Goal: Information Seeking & Learning: Learn about a topic

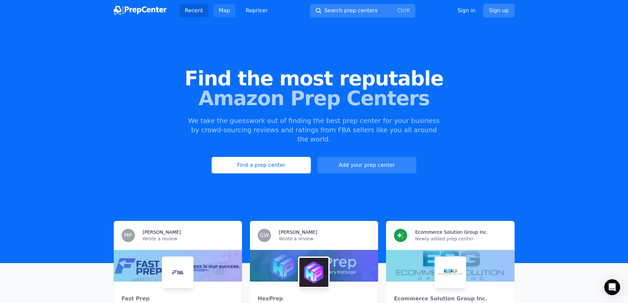
click at [221, 12] on link "Map" at bounding box center [225, 10] width 22 height 13
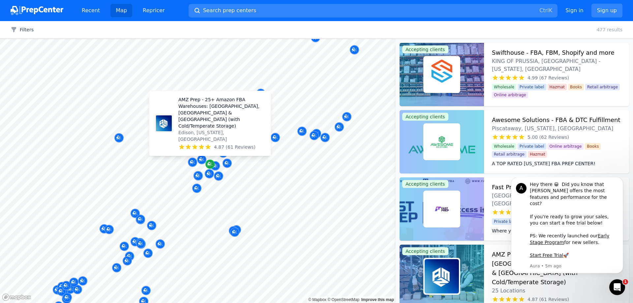
click at [210, 164] on icon "Map marker" at bounding box center [208, 163] width 3 height 3
click at [210, 137] on p "Edison, [US_STATE], [GEOGRAPHIC_DATA]" at bounding box center [221, 135] width 87 height 13
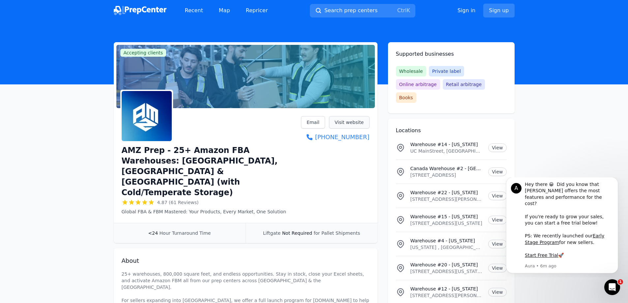
click at [349, 124] on link "Visit website" at bounding box center [349, 122] width 41 height 13
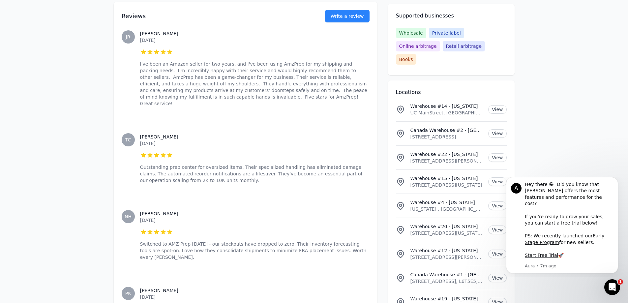
scroll to position [494, 0]
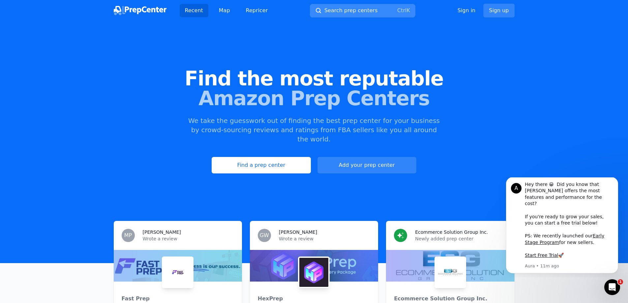
click at [331, 13] on span "Search prep centers" at bounding box center [350, 11] width 53 height 8
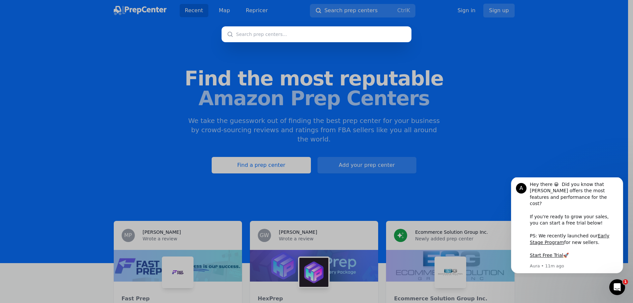
click at [303, 16] on div at bounding box center [316, 151] width 633 height 303
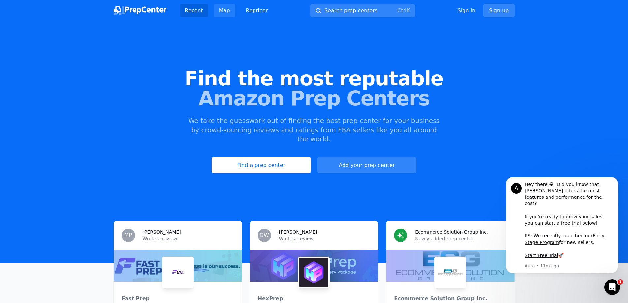
click at [233, 14] on div "Recent Map Repricer" at bounding box center [227, 10] width 94 height 13
click at [286, 158] on link "Find a prep center" at bounding box center [261, 165] width 99 height 16
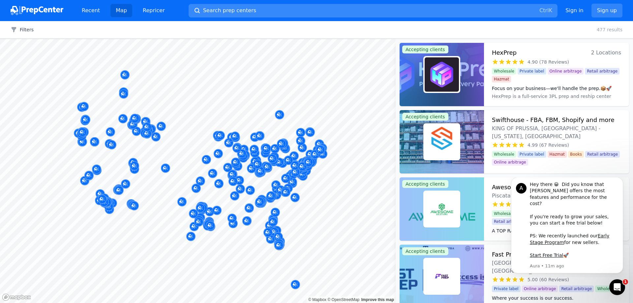
click at [384, 12] on button "Search prep centers Ctrl K" at bounding box center [372, 11] width 369 height 14
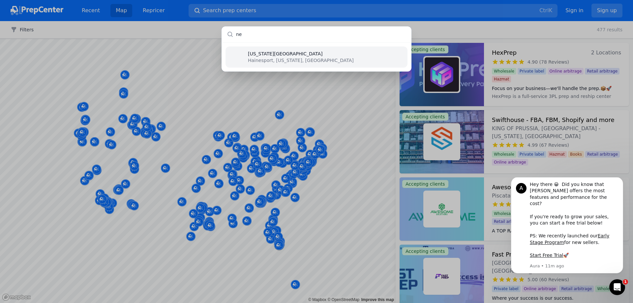
type input "n"
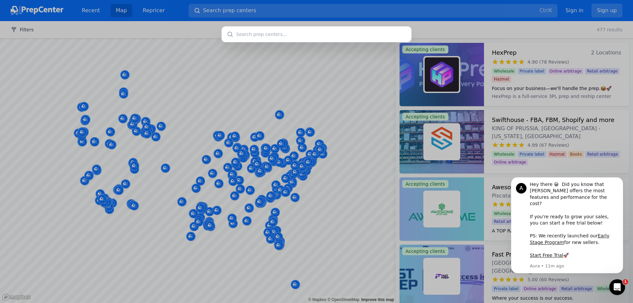
click at [328, 171] on div at bounding box center [316, 151] width 633 height 303
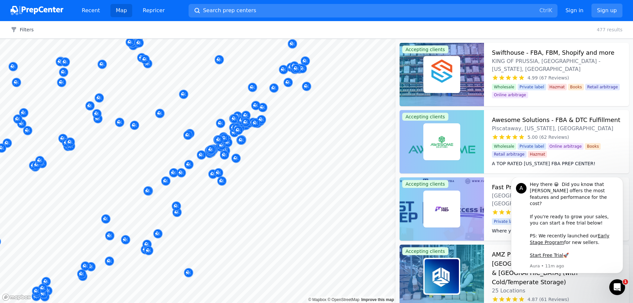
click at [287, 175] on body "Recent Map Repricer Search prep centers Ctrl K Open main menu Sign in Sign up F…" at bounding box center [316, 151] width 633 height 303
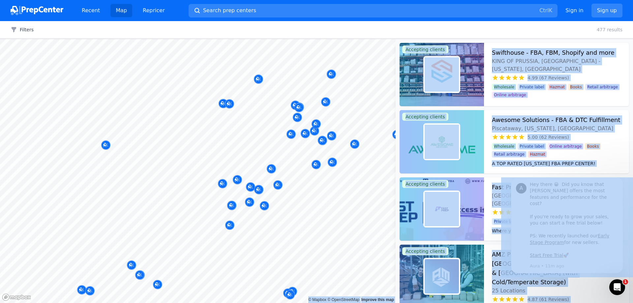
click at [236, 179] on div at bounding box center [250, 179] width 127 height 5
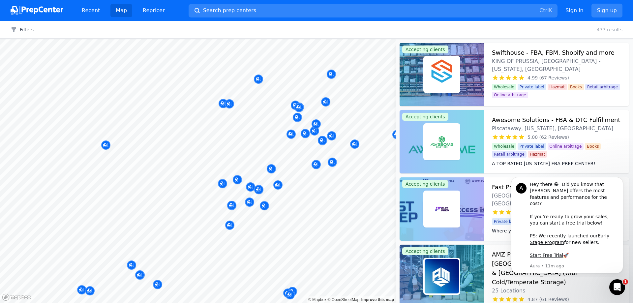
click at [236, 176] on div at bounding box center [278, 177] width 127 height 5
click at [235, 184] on div "[GEOGRAPHIC_DATA] [GEOGRAPHIC_DATA], [US_STATE], [GEOGRAPHIC_DATA] 5.00 (6 Revi…" at bounding box center [243, 178] width 87 height 28
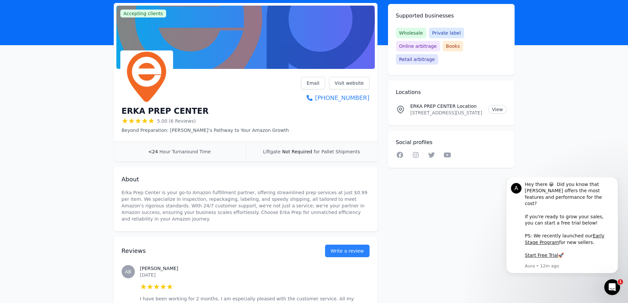
scroll to position [55, 0]
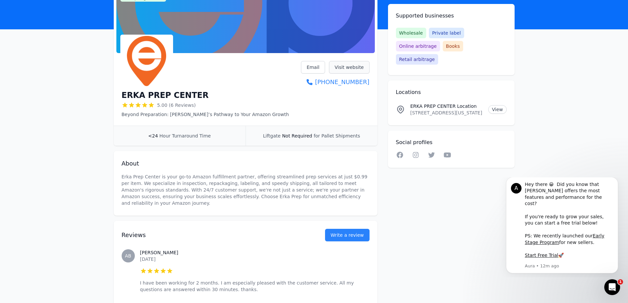
click at [355, 69] on link "Visit website" at bounding box center [349, 67] width 41 height 13
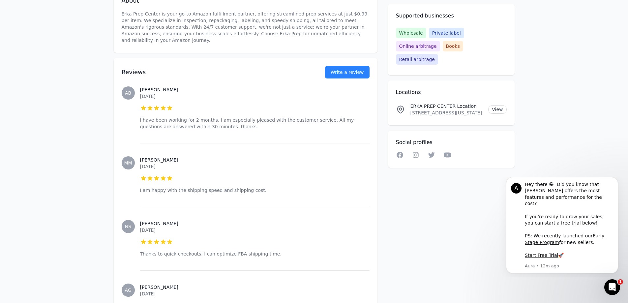
scroll to position [220, 0]
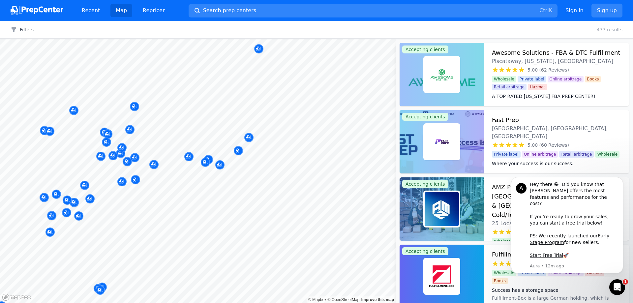
click at [315, 145] on body "Recent Map Repricer Search prep centers Ctrl K Open main menu Sign in Sign up F…" at bounding box center [316, 151] width 633 height 303
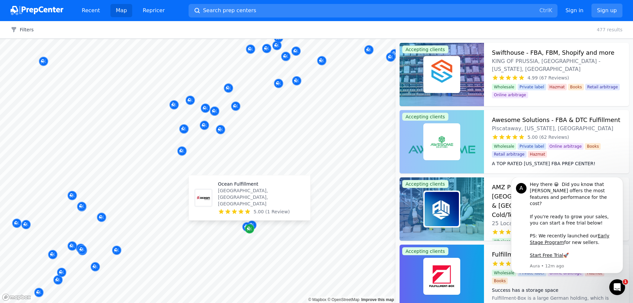
click at [247, 230] on icon "Map marker" at bounding box center [249, 229] width 5 height 4
click at [236, 187] on p "Ocean Fulfillment" at bounding box center [261, 184] width 87 height 7
